Goal: Task Accomplishment & Management: Manage account settings

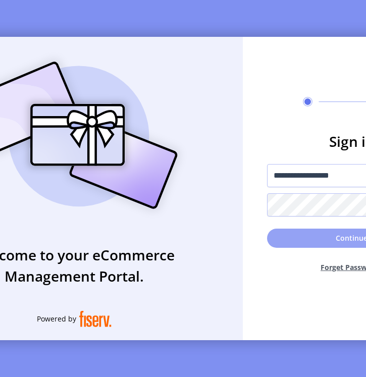
click at [310, 238] on button "Continue" at bounding box center [352, 238] width 170 height 19
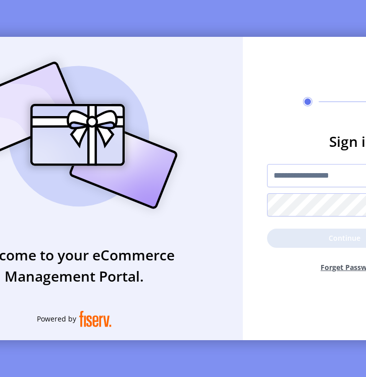
click at [321, 241] on p-button "Continue" at bounding box center [352, 238] width 170 height 19
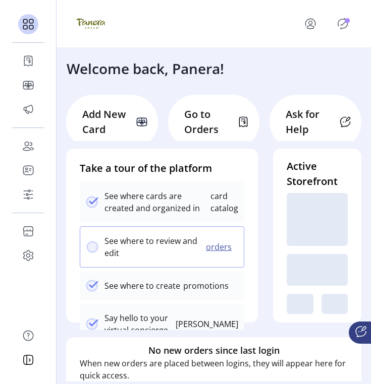
click at [344, 29] on icon "Publisher Panel" at bounding box center [342, 24] width 16 height 16
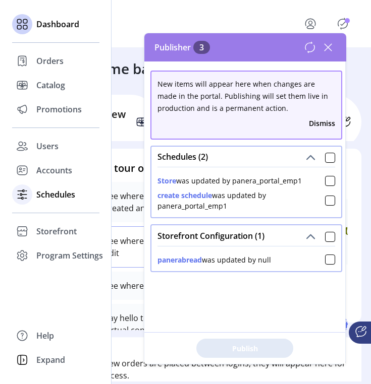
click at [54, 193] on span "Schedules" at bounding box center [55, 195] width 39 height 12
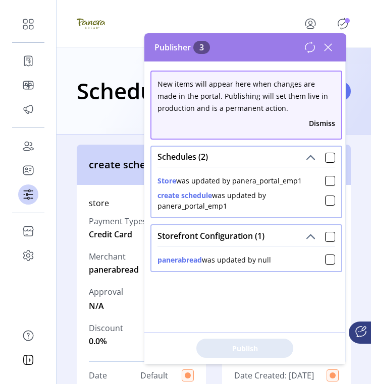
click at [324, 43] on icon at bounding box center [328, 47] width 16 height 16
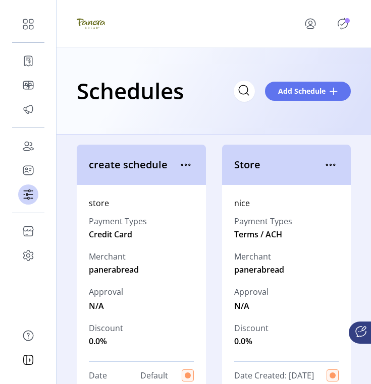
click at [341, 19] on icon "Publisher Panel" at bounding box center [343, 23] width 10 height 11
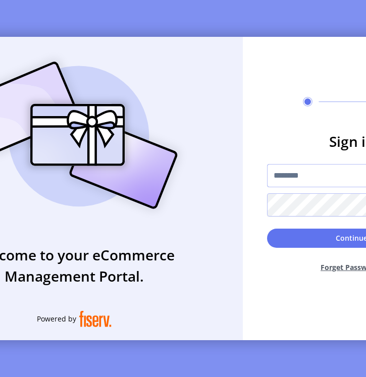
type input "**********"
